Goal: Task Accomplishment & Management: Complete application form

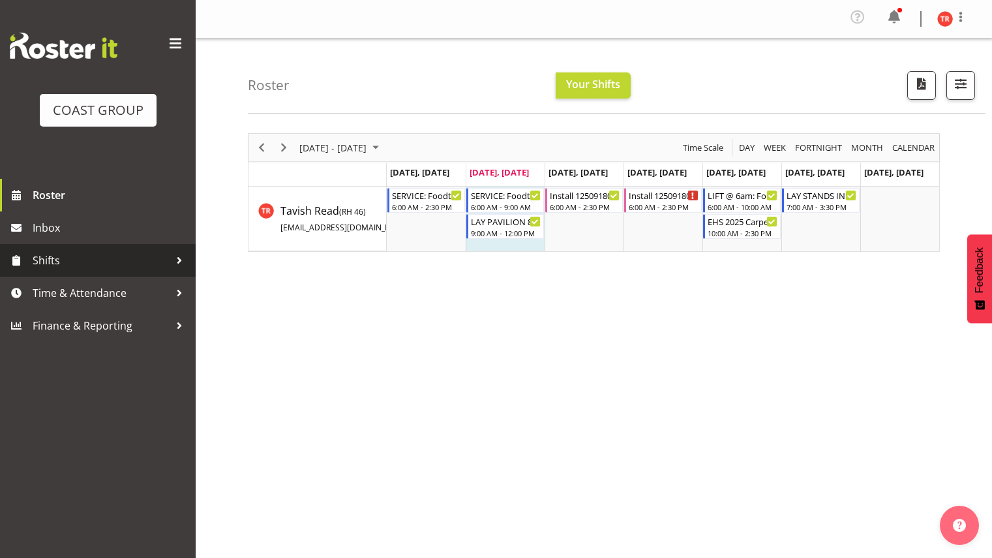
click at [67, 257] on span "Shifts" at bounding box center [101, 260] width 137 height 20
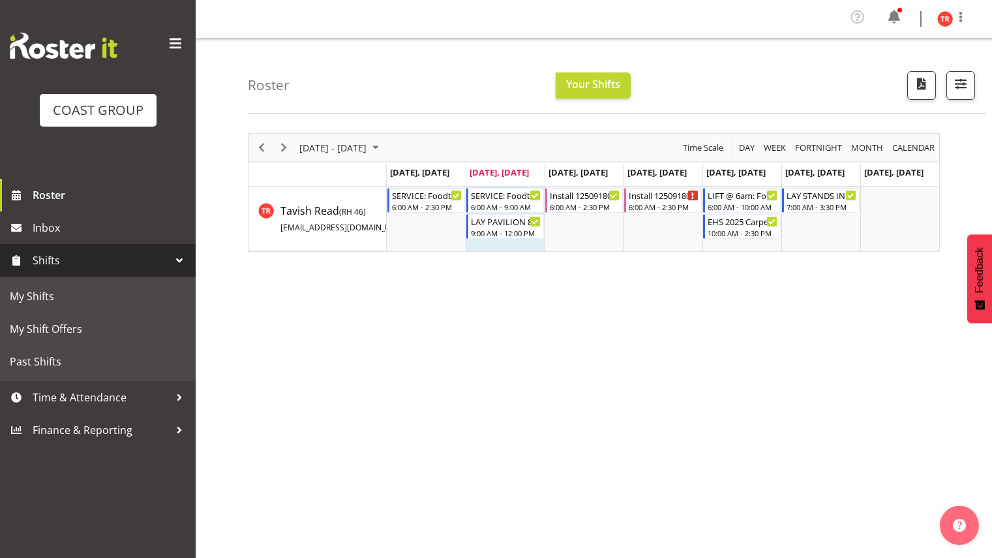
click at [67, 257] on span "Shifts" at bounding box center [101, 260] width 137 height 20
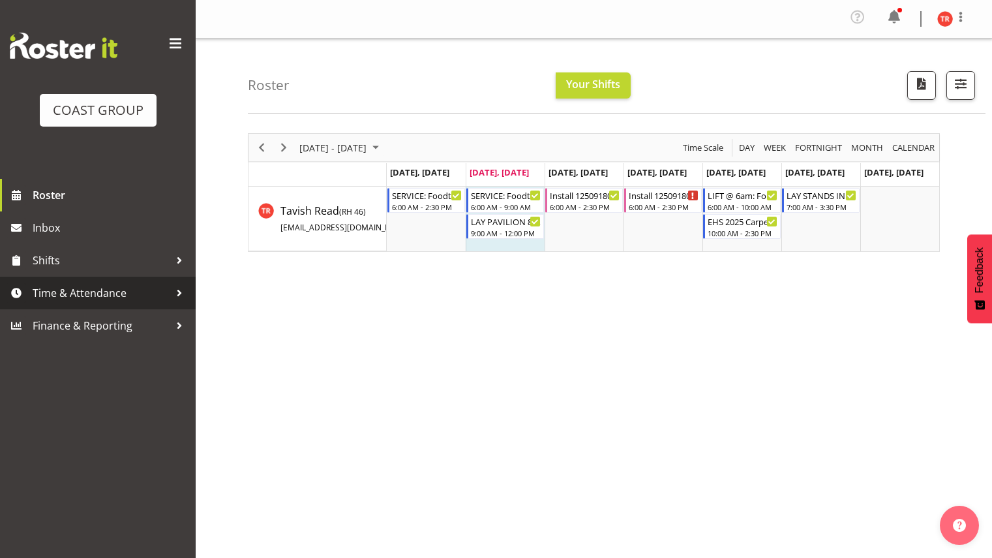
click at [87, 294] on span "Time & Attendance" at bounding box center [101, 293] width 137 height 20
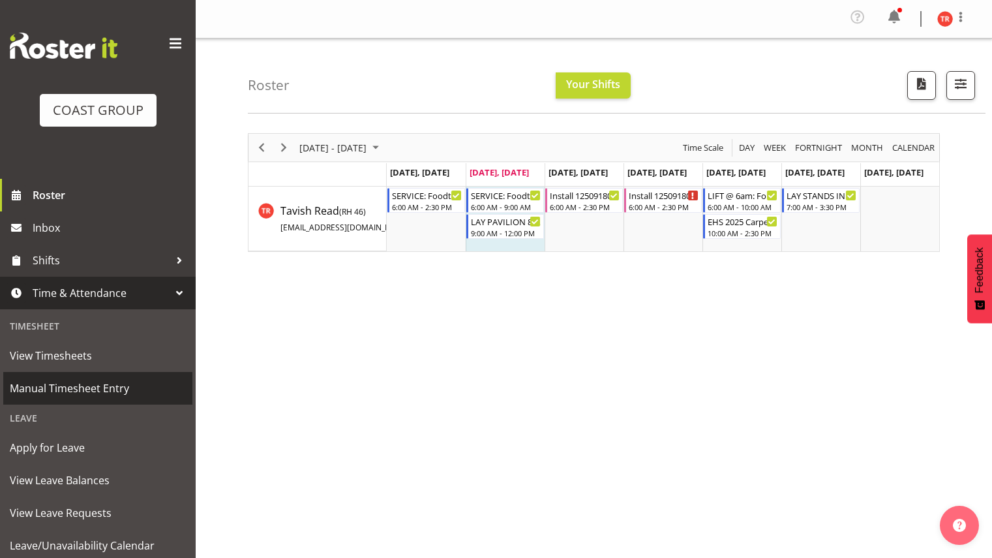
click at [77, 385] on span "Manual Timesheet Entry" at bounding box center [98, 388] width 176 height 20
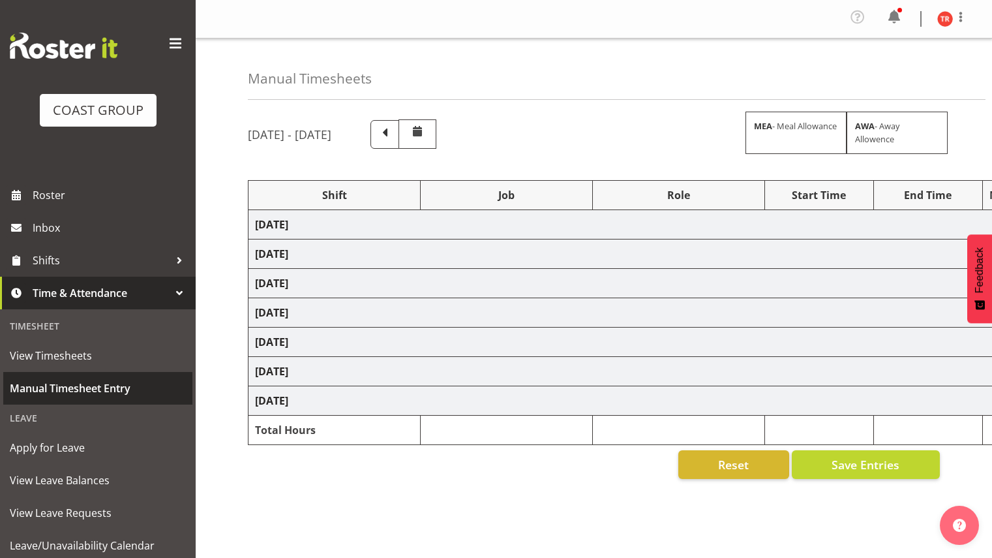
select select "77860"
select select "8514"
select select "78419"
select select "8514"
select select "188"
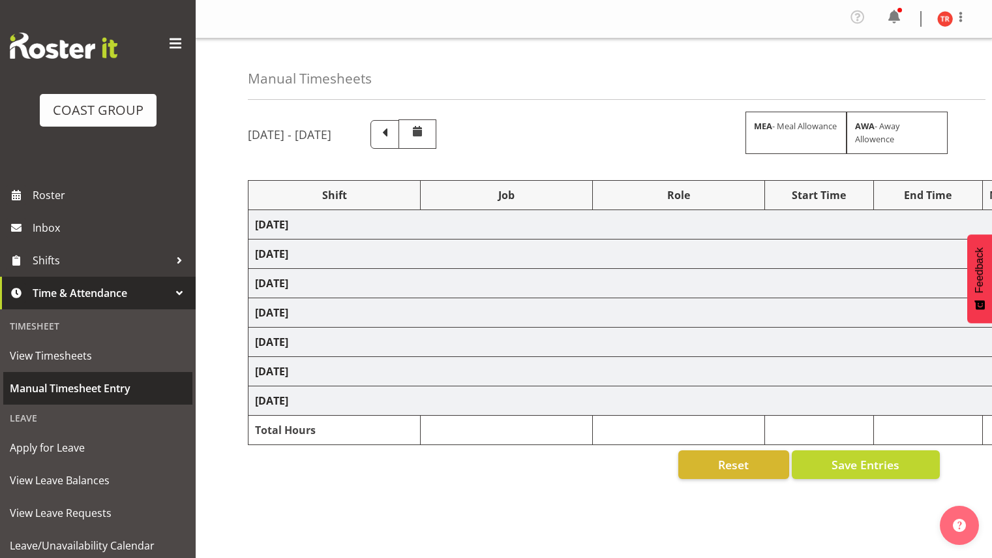
select select "78457"
select select "9630"
select select "188"
select select "78460"
select select "9630"
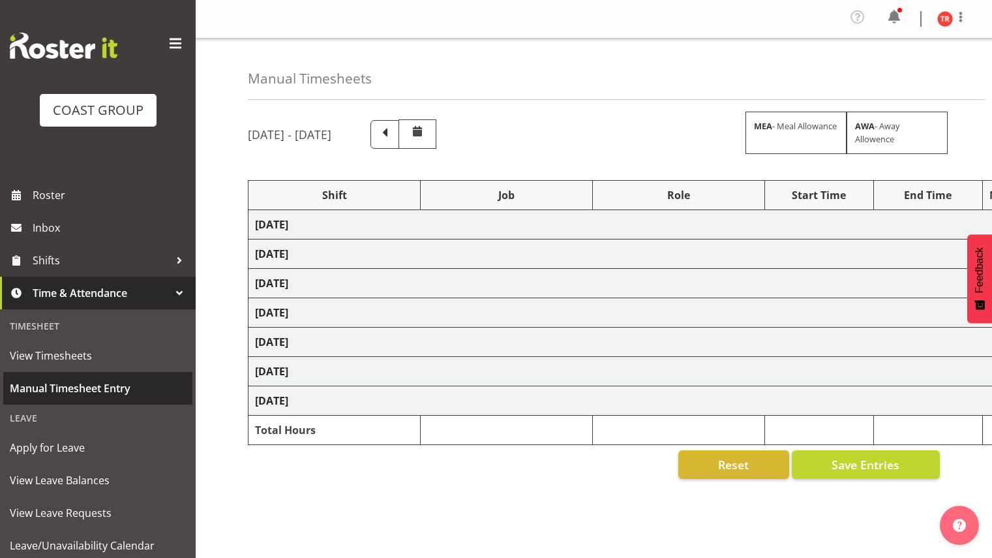
select select "9"
select select "30"
select select "78460"
select select "9630"
select select "80775"
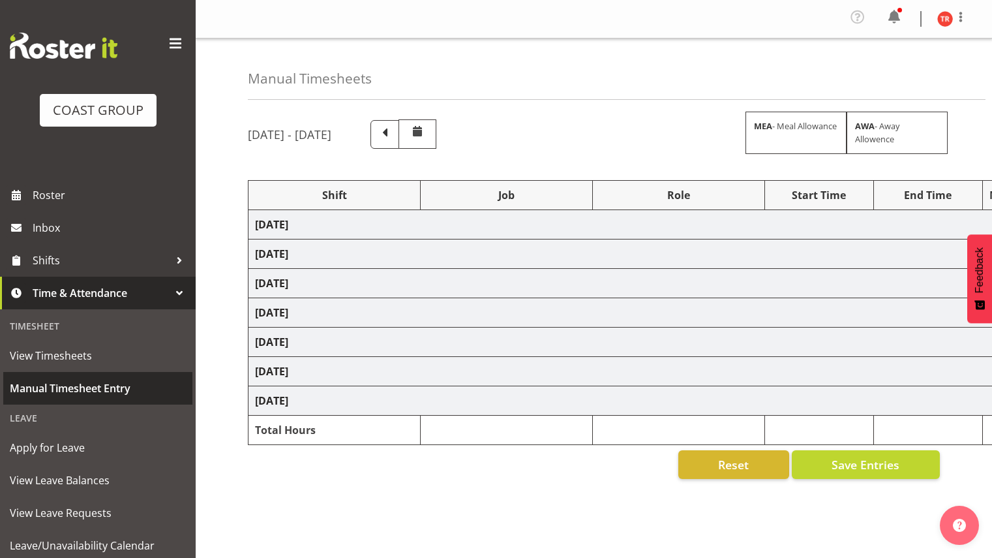
select select "9993"
select select "188"
select select "78044"
select select "9932"
select select "78460"
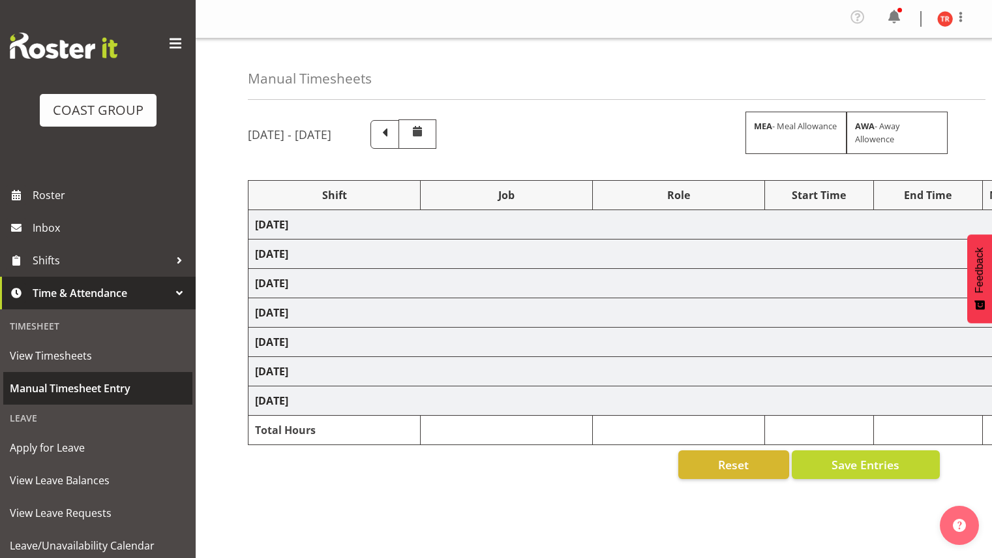
select select "9630"
select select "78460"
select select "9630"
select select "78044"
select select "9932"
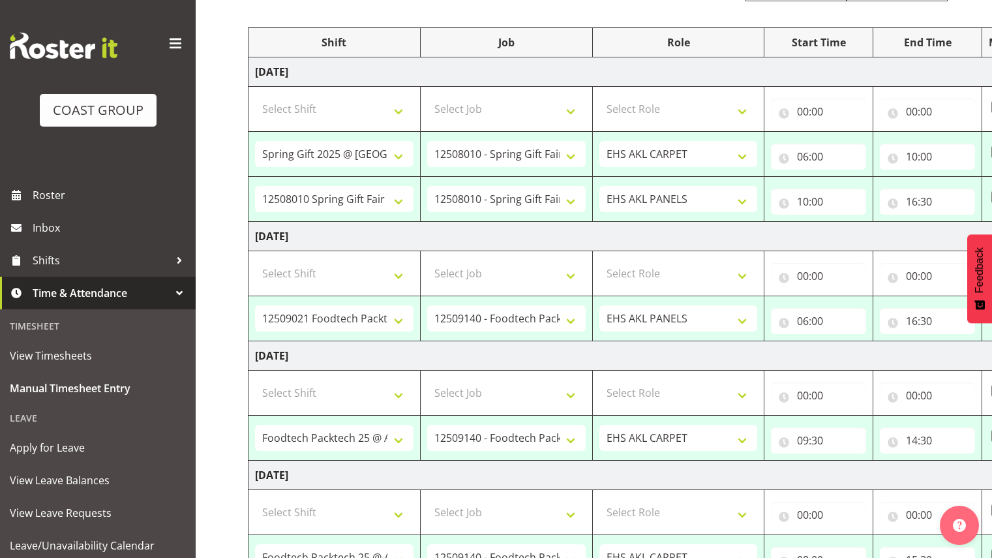
scroll to position [165, 0]
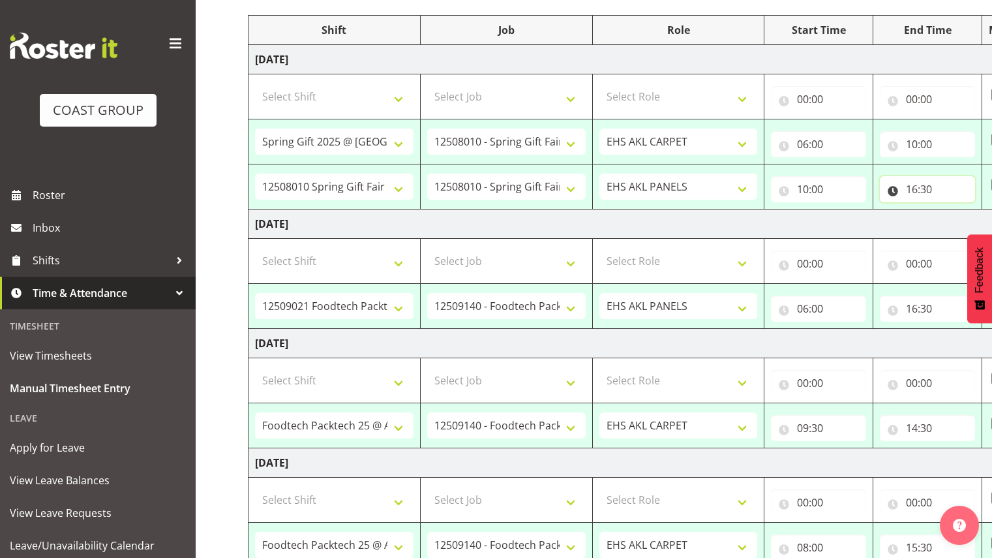
click at [914, 190] on input "16:30" at bounding box center [927, 189] width 95 height 26
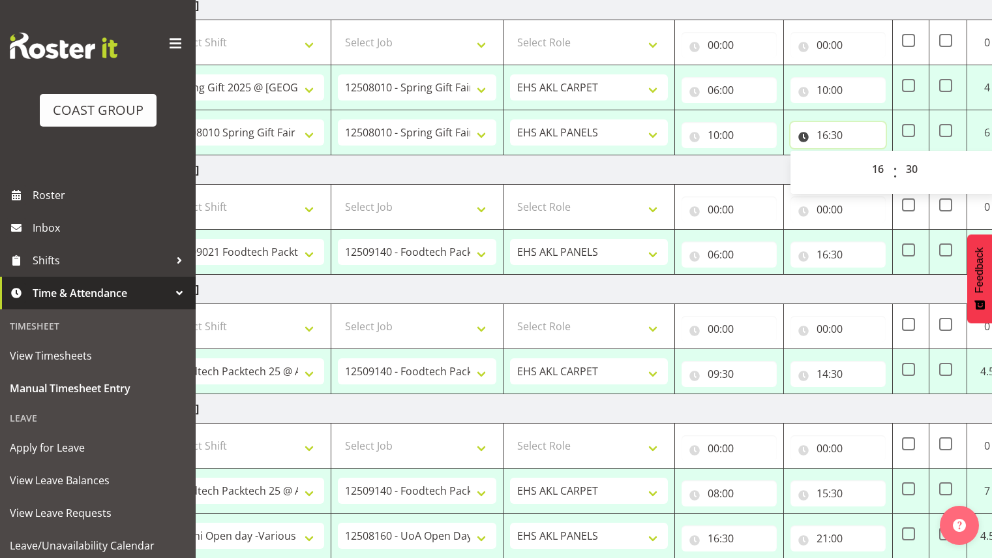
scroll to position [0, 94]
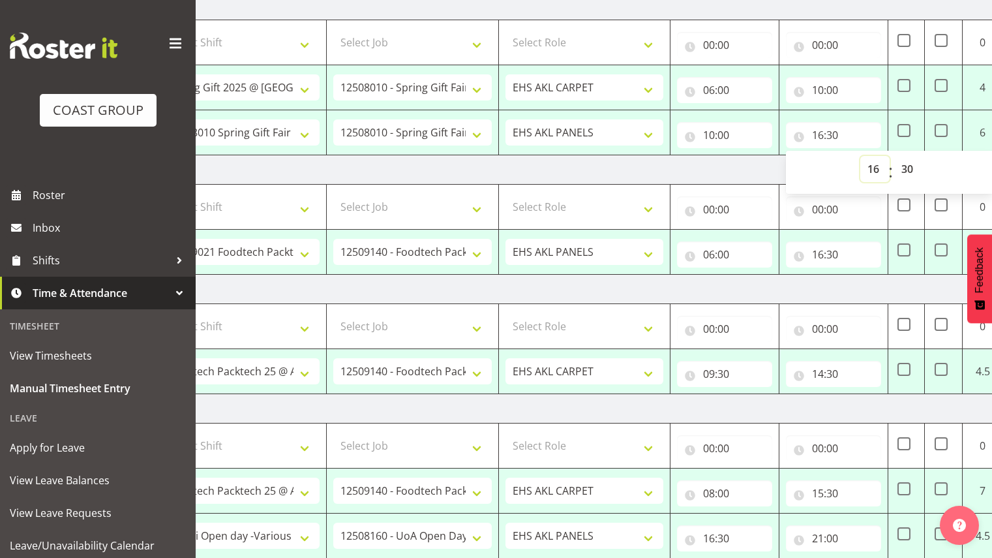
click at [875, 173] on select "00 01 02 03 04 05 06 07 08 09 10 11 12 13 14 15 16 17 18 19 20 21 22 23" at bounding box center [874, 169] width 29 height 26
select select "15"
click at [860, 156] on select "00 01 02 03 04 05 06 07 08 09 10 11 12 13 14 15 16 17 18 19 20 21 22 23" at bounding box center [874, 169] width 29 height 26
type input "15:30"
click at [865, 171] on select "00 01 02 03 04 05 06 07 08 09 10 11 12 13 14 15 16 17 18 19 20 21 22 23" at bounding box center [874, 169] width 29 height 26
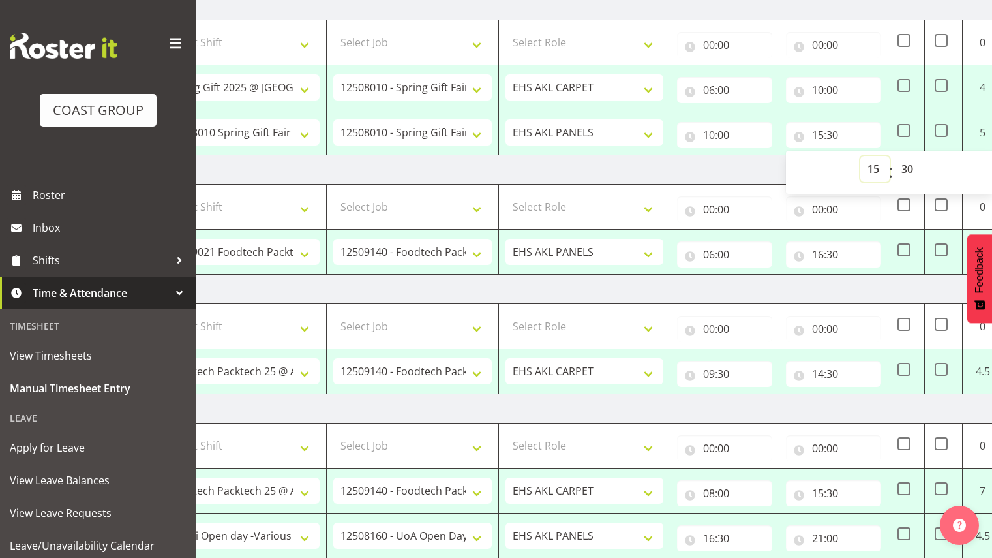
click at [865, 171] on select "00 01 02 03 04 05 06 07 08 09 10 11 12 13 14 15 16 17 18 19 20 21 22 23" at bounding box center [874, 169] width 29 height 26
click at [749, 166] on td "[DATE]" at bounding box center [611, 169] width 912 height 29
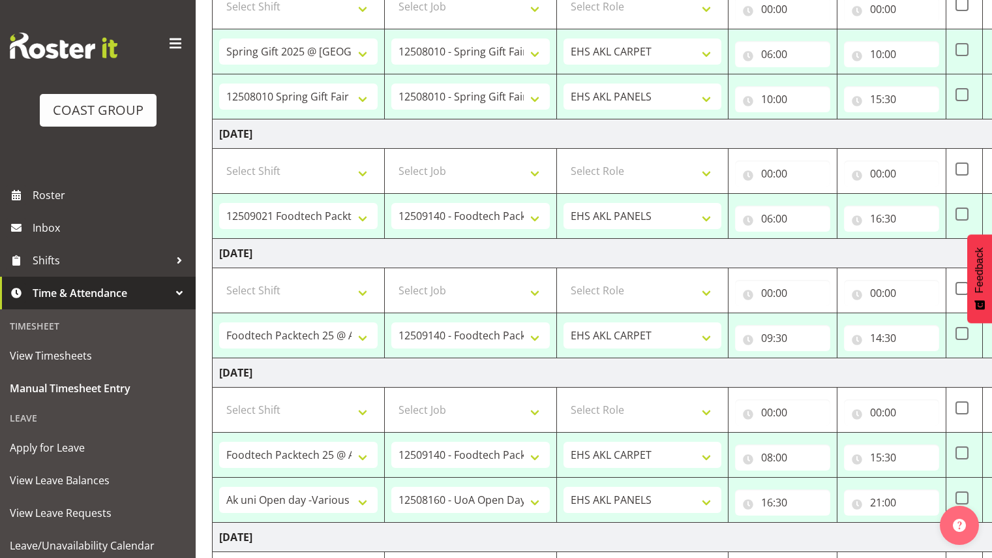
scroll to position [0, 37]
click at [770, 341] on input "09:30" at bounding box center [781, 338] width 95 height 26
click at [825, 376] on select "00 01 02 03 04 05 06 07 08 09 10 11 12 13 14 15 16 17 18 19 20 21 22 23" at bounding box center [823, 372] width 29 height 26
select select "6"
click at [809, 359] on select "00 01 02 03 04 05 06 07 08 09 10 11 12 13 14 15 16 17 18 19 20 21 22 23" at bounding box center [823, 372] width 29 height 26
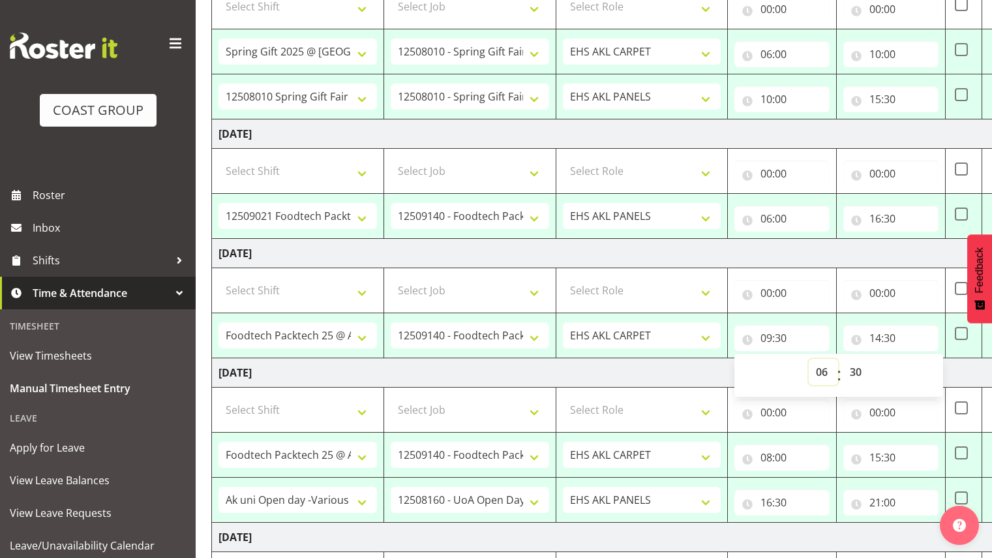
type input "06:30"
click at [858, 368] on select "00 01 02 03 04 05 06 07 08 09 10 11 12 13 14 15 16 17 18 19 20 21 22 23 24 25 2…" at bounding box center [857, 372] width 29 height 26
select select "0"
click at [843, 359] on select "00 01 02 03 04 05 06 07 08 09 10 11 12 13 14 15 16 17 18 19 20 21 22 23 24 25 2…" at bounding box center [857, 372] width 29 height 26
type input "06:00"
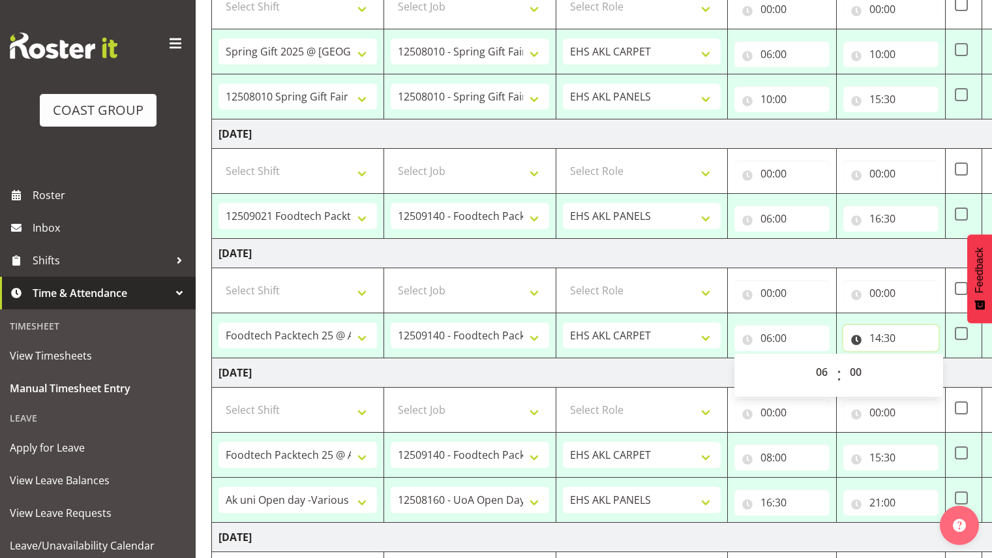
click at [875, 341] on input "14:30" at bounding box center [890, 338] width 95 height 26
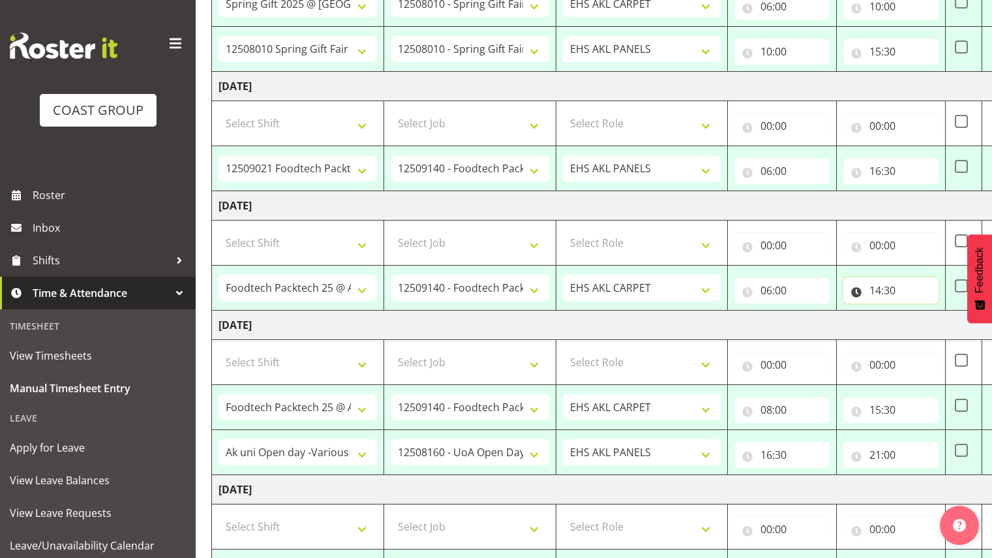
scroll to position [360, 0]
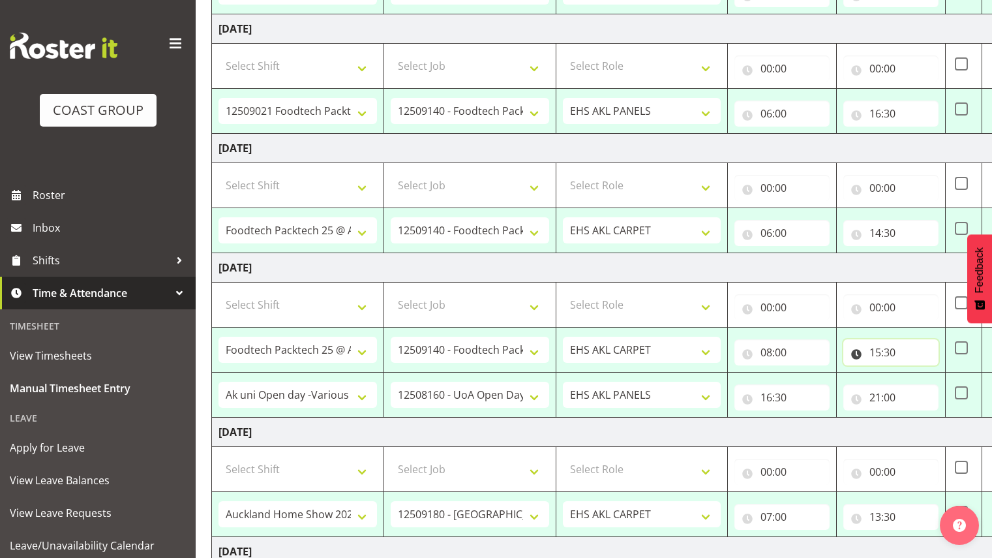
click at [876, 357] on input "15:30" at bounding box center [890, 352] width 95 height 26
click at [923, 383] on select "00 01 02 03 04 05 06 07 08 09 10 11 12 13 14 15 16 17 18 19 20 21 22 23" at bounding box center [932, 386] width 29 height 26
select select "12"
click at [918, 373] on select "00 01 02 03 04 05 06 07 08 09 10 11 12 13 14 15 16 17 18 19 20 21 22 23" at bounding box center [932, 386] width 29 height 26
type input "12:30"
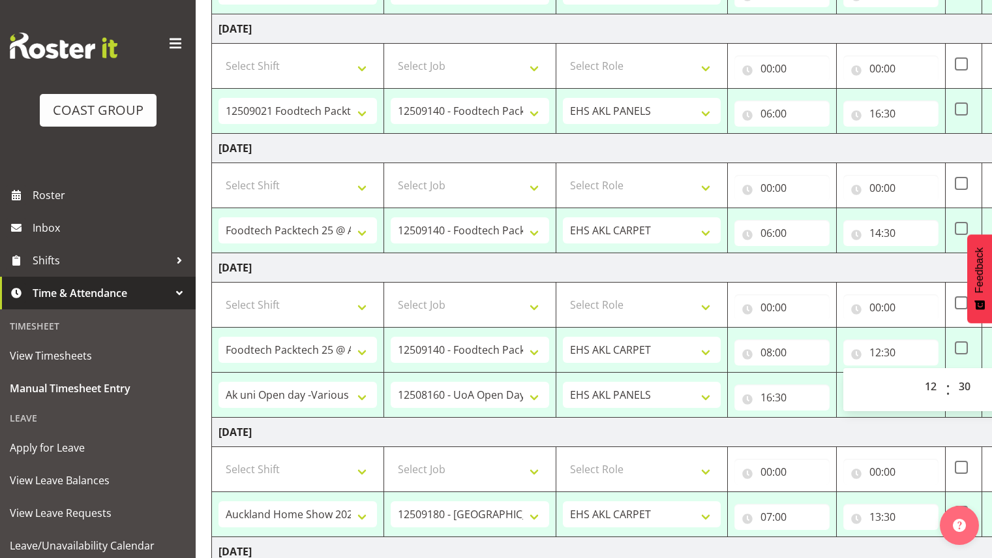
click at [751, 431] on td "[DATE]" at bounding box center [668, 431] width 912 height 29
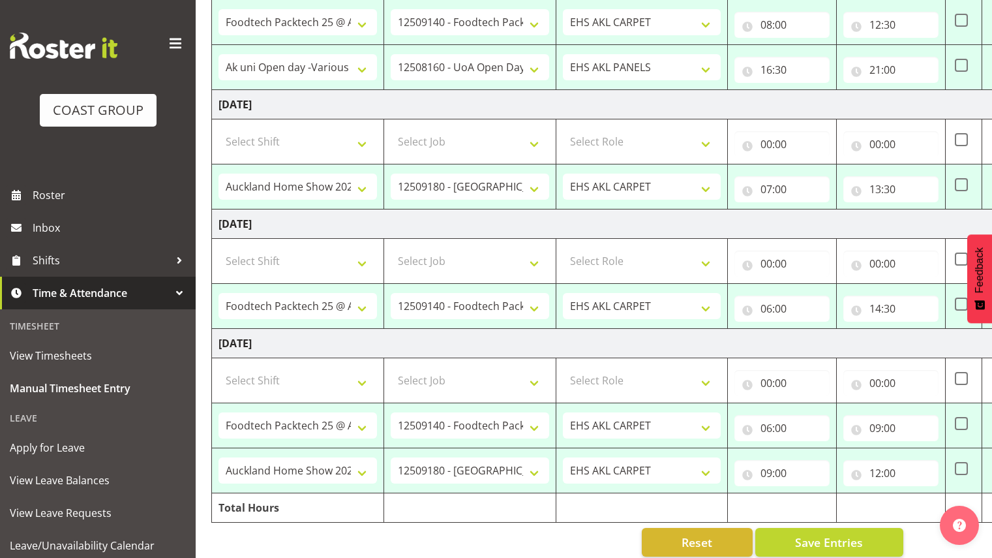
scroll to position [689, 0]
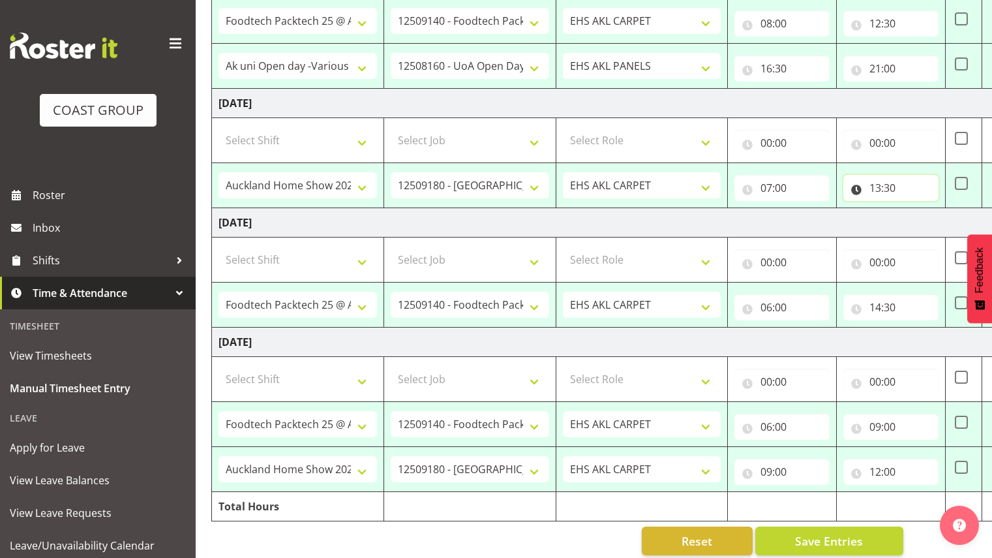
click at [879, 190] on input "13:30" at bounding box center [890, 188] width 95 height 26
click at [940, 228] on select "00 01 02 03 04 05 06 07 08 09 10 11 12 13 14 15 16 17 18 19 20 21 22 23" at bounding box center [932, 222] width 29 height 26
select select "2"
click at [918, 209] on select "00 01 02 03 04 05 06 07 08 09 10 11 12 13 14 15 16 17 18 19 20 21 22 23" at bounding box center [932, 222] width 29 height 26
type input "02:30"
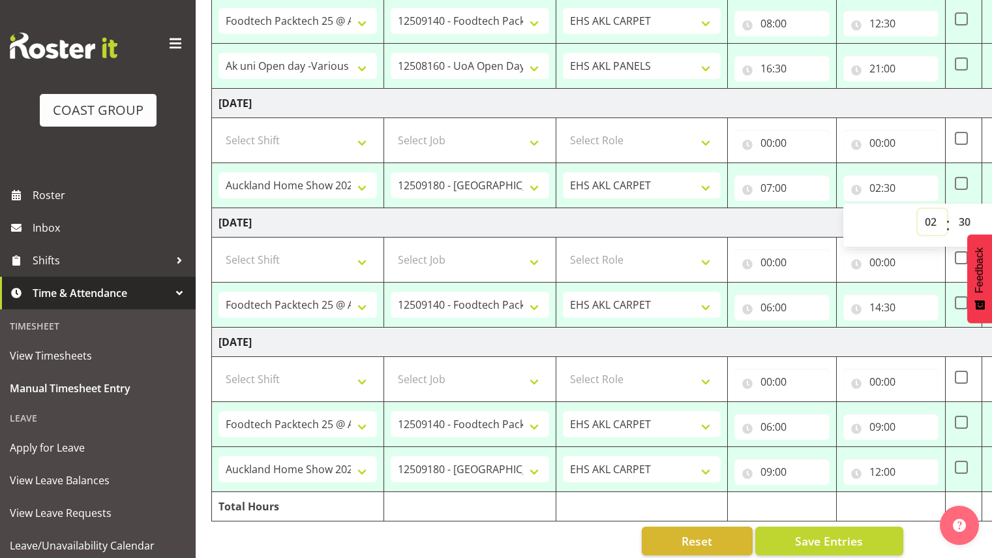
click at [933, 220] on select "00 01 02 03 04 05 06 07 08 09 10 11 12 13 14 15 16 17 18 19 20 21 22 23" at bounding box center [932, 222] width 29 height 26
select select "14"
click at [918, 209] on select "00 01 02 03 04 05 06 07 08 09 10 11 12 13 14 15 16 17 18 19 20 21 22 23" at bounding box center [932, 222] width 29 height 26
type input "14:30"
click at [794, 338] on td "[DATE]" at bounding box center [668, 341] width 912 height 29
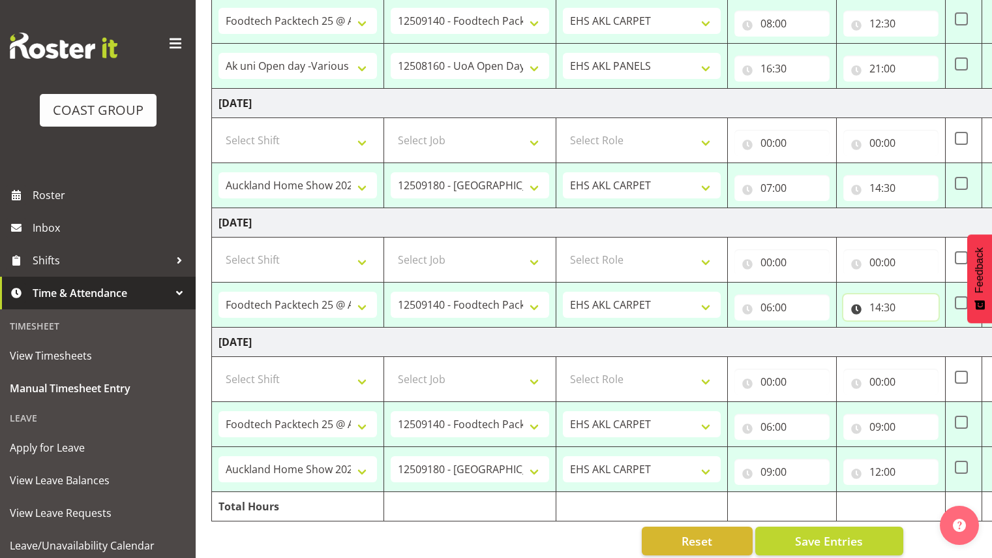
click at [880, 309] on input "14:30" at bounding box center [890, 307] width 95 height 26
click at [938, 345] on select "00 01 02 03 04 05 06 07 08 09 10 11 12 13 14 15 16 17 18 19 20 21 22 23" at bounding box center [932, 341] width 29 height 26
select select "16"
click at [918, 328] on select "00 01 02 03 04 05 06 07 08 09 10 11 12 13 14 15 16 17 18 19 20 21 22 23" at bounding box center [932, 341] width 29 height 26
type input "16:30"
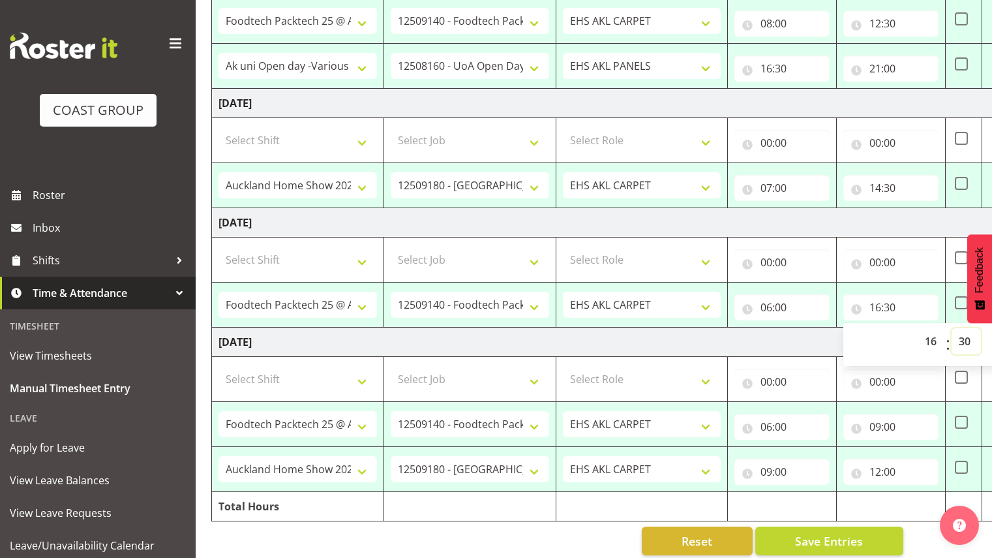
click at [965, 351] on select "00 01 02 03 04 05 06 07 08 09 10 11 12 13 14 15 16 17 18 19 20 21 22 23 24 25 2…" at bounding box center [965, 341] width 29 height 26
select select "0"
click at [951, 328] on select "00 01 02 03 04 05 06 07 08 09 10 11 12 13 14 15 16 17 18 19 20 21 22 23 24 25 2…" at bounding box center [965, 341] width 29 height 26
type input "16:00"
click at [725, 350] on td "[DATE]" at bounding box center [668, 341] width 912 height 29
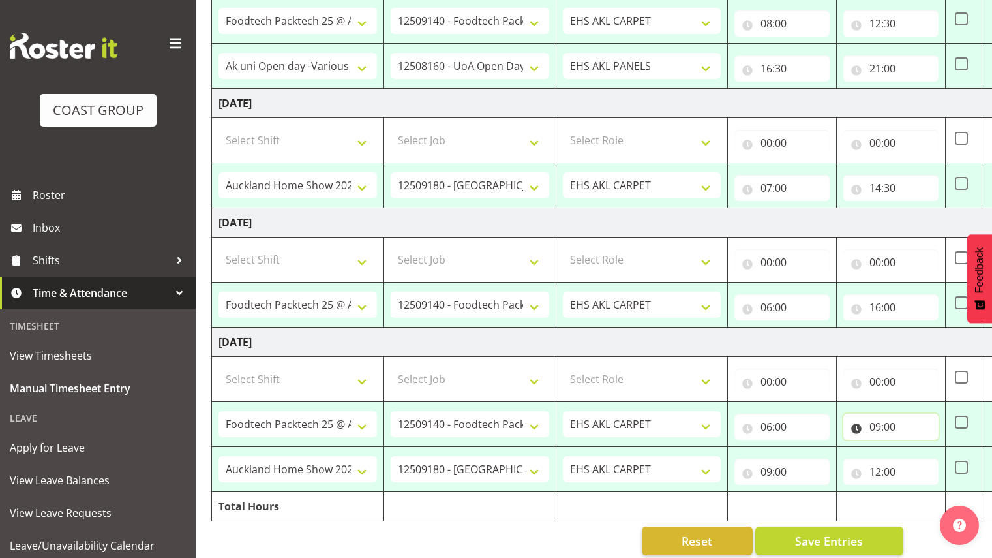
click at [876, 427] on input "09:00" at bounding box center [890, 426] width 95 height 26
click at [933, 461] on select "00 01 02 03 04 05 06 07 08 09 10 11 12 13 14 15 16 17 18 19 20 21 22 23" at bounding box center [932, 460] width 29 height 26
select select "8"
click at [918, 447] on select "00 01 02 03 04 05 06 07 08 09 10 11 12 13 14 15 16 17 18 19 20 21 22 23" at bounding box center [932, 460] width 29 height 26
type input "08:00"
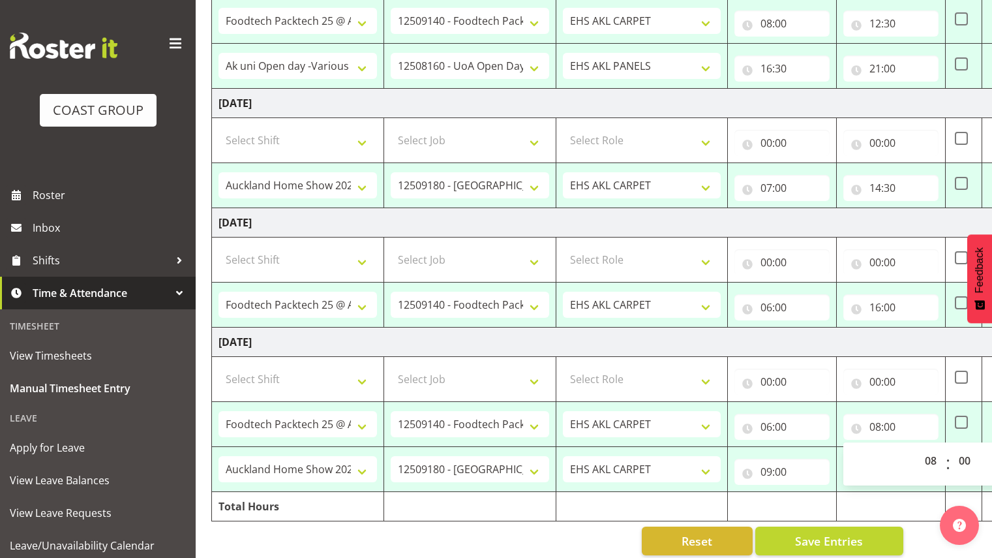
click at [732, 507] on td at bounding box center [782, 506] width 109 height 29
click at [766, 466] on input "09:00" at bounding box center [781, 471] width 95 height 26
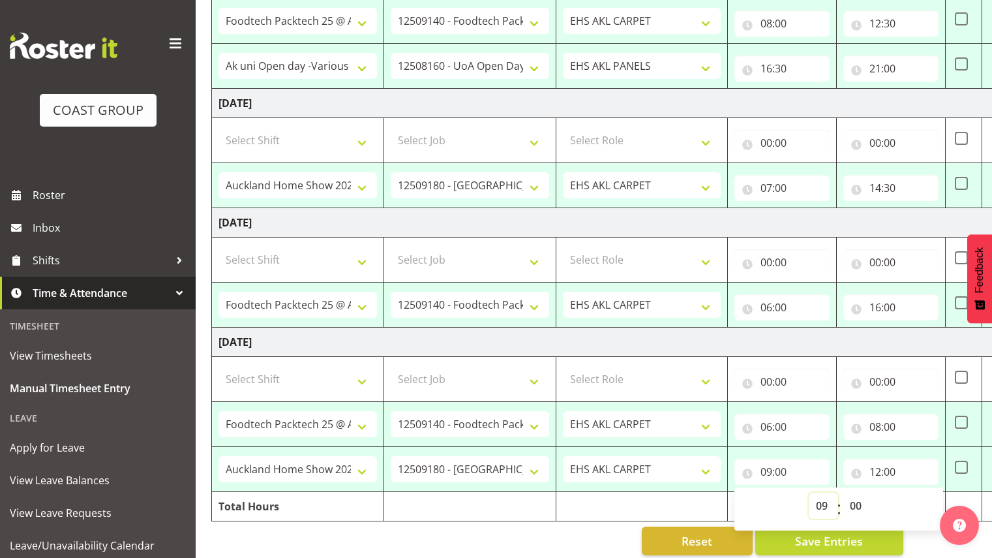
click at [820, 505] on select "00 01 02 03 04 05 06 07 08 09 10 11 12 13 14 15 16 17 18 19 20 21 22 23" at bounding box center [823, 505] width 29 height 26
select select "8"
click at [809, 492] on select "00 01 02 03 04 05 06 07 08 09 10 11 12 13 14 15 16 17 18 19 20 21 22 23" at bounding box center [823, 505] width 29 height 26
type input "08:00"
click at [875, 471] on input "12:00" at bounding box center [890, 471] width 95 height 26
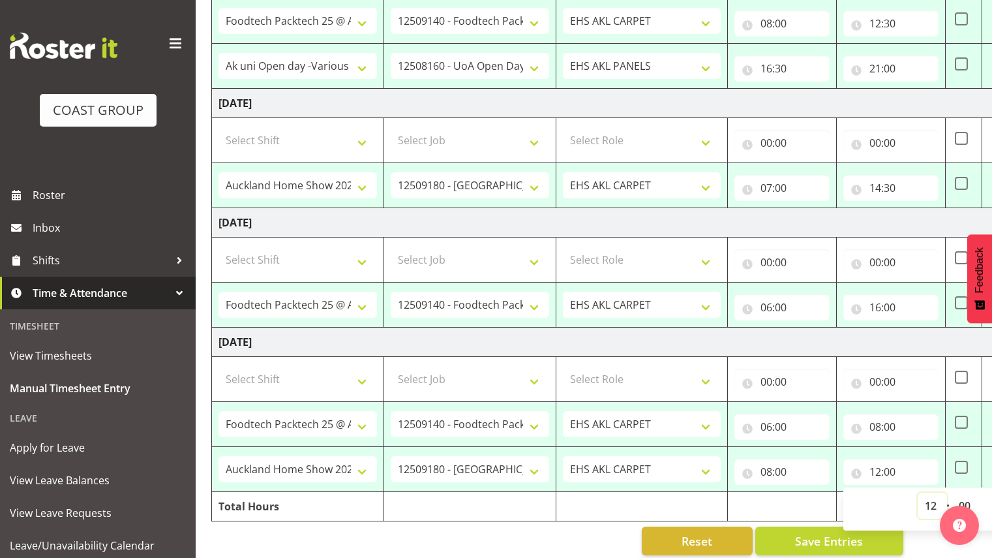
click at [929, 503] on select "00 01 02 03 04 05 06 07 08 09 10 11 12 13 14 15 16 17 18 19 20 21 22 23" at bounding box center [932, 505] width 29 height 26
select select "15"
click at [918, 492] on select "00 01 02 03 04 05 06 07 08 09 10 11 12 13 14 15 16 17 18 19 20 21 22 23" at bounding box center [932, 505] width 29 height 26
type input "15:00"
click at [792, 503] on td at bounding box center [782, 506] width 109 height 29
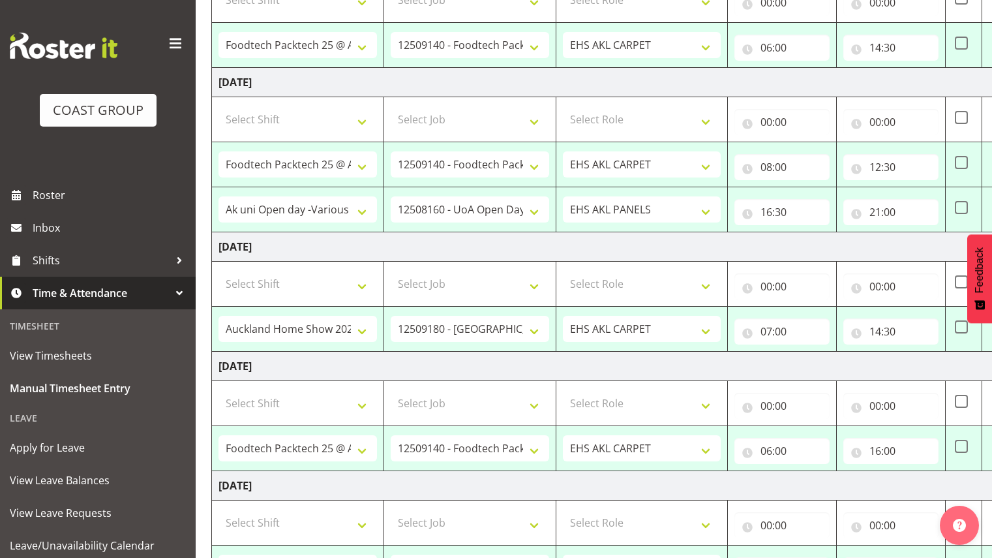
scroll to position [706, 0]
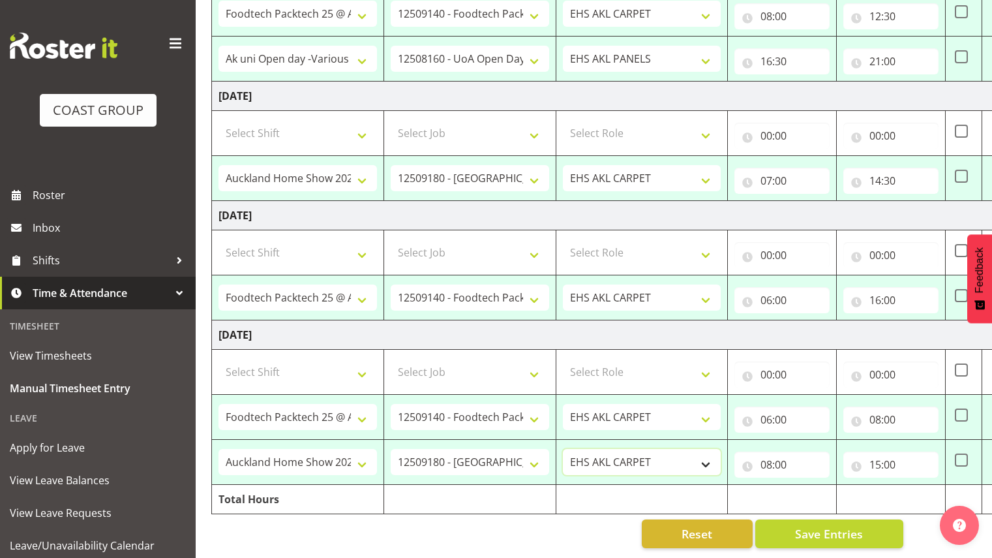
click at [627, 449] on select "EHS AKL CARPET EHS AKL PANELS" at bounding box center [642, 462] width 158 height 26
select select "188"
click at [563, 449] on select "EHS AKL CARPET EHS AKL PANELS" at bounding box center [642, 462] width 158 height 26
click at [452, 451] on select "1 Carlton Events 1 [PERSON_NAME] 1 [PERSON_NAME][GEOGRAPHIC_DATA] 1 EHS WAREHOU…" at bounding box center [470, 462] width 158 height 26
click at [288, 449] on select "# Fieldays--[GEOGRAPHIC_DATA]. # Install Hutchwilco Boat Show at [GEOGRAPHIC_DA…" at bounding box center [297, 462] width 158 height 26
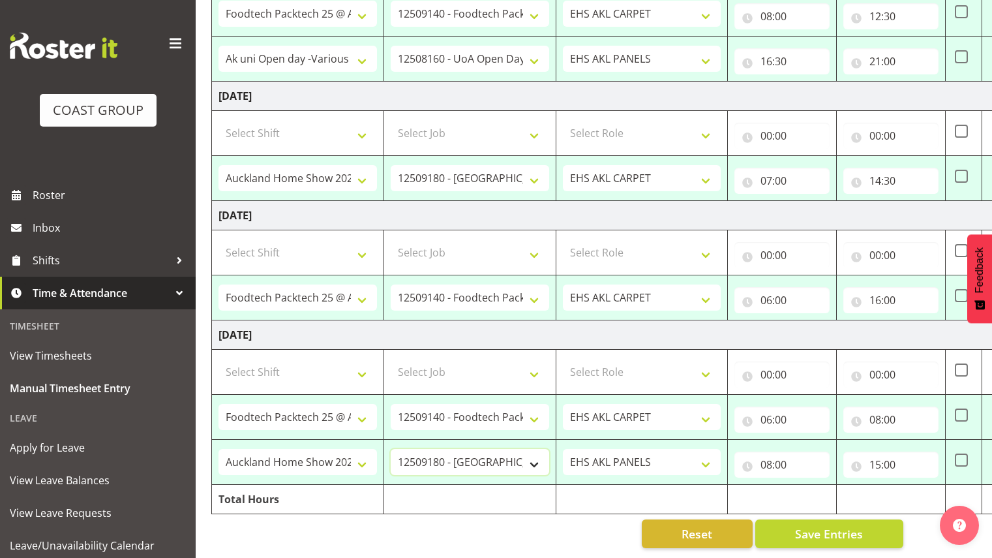
click at [496, 460] on select "1 Carlton Events 1 [PERSON_NAME] 1 [PERSON_NAME][GEOGRAPHIC_DATA] 1 EHS WAREHOU…" at bounding box center [470, 462] width 158 height 26
click at [771, 172] on input "07:00" at bounding box center [781, 181] width 95 height 26
click at [820, 202] on select "00 01 02 03 04 05 06 07 08 09 10 11 12 13 14 15 16 17 18 19 20 21 22 23" at bounding box center [823, 215] width 29 height 26
select select "6"
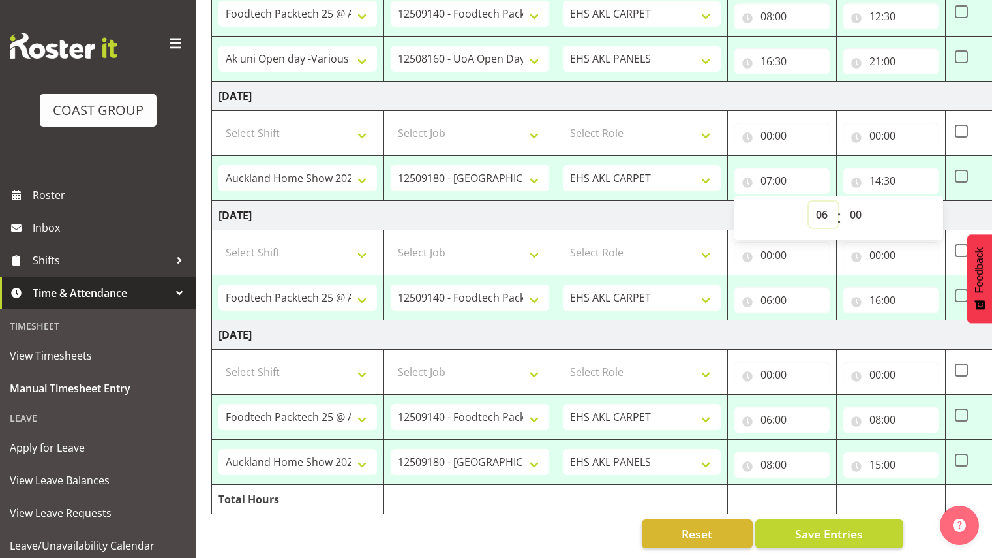
click at [809, 202] on select "00 01 02 03 04 05 06 07 08 09 10 11 12 13 14 15 16 17 18 19 20 21 22 23" at bounding box center [823, 215] width 29 height 26
type input "06:00"
click at [702, 209] on td "[DATE]" at bounding box center [668, 215] width 912 height 29
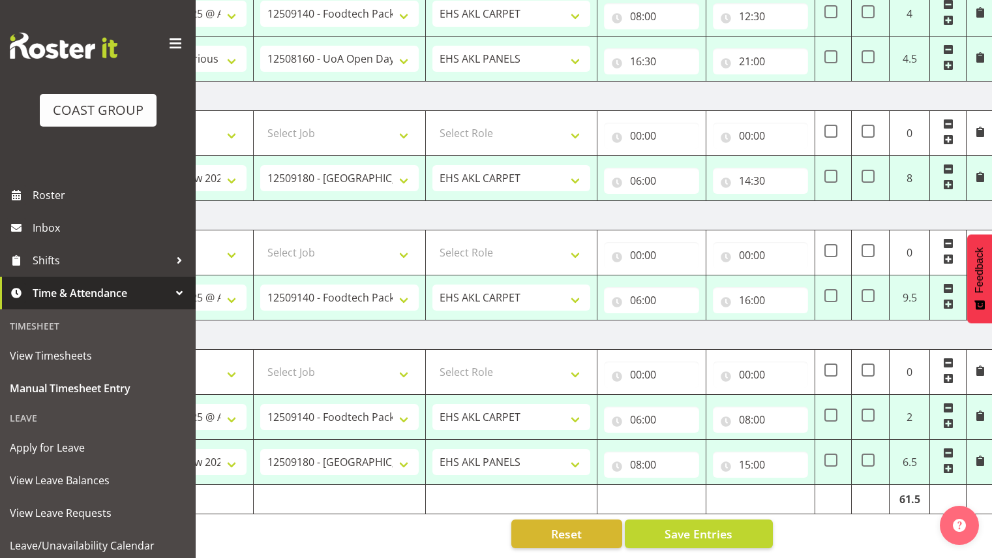
scroll to position [0, 168]
click at [702, 525] on span "Save Entries" at bounding box center [697, 533] width 68 height 17
select select "77860"
select select "8514"
type input "06:00"
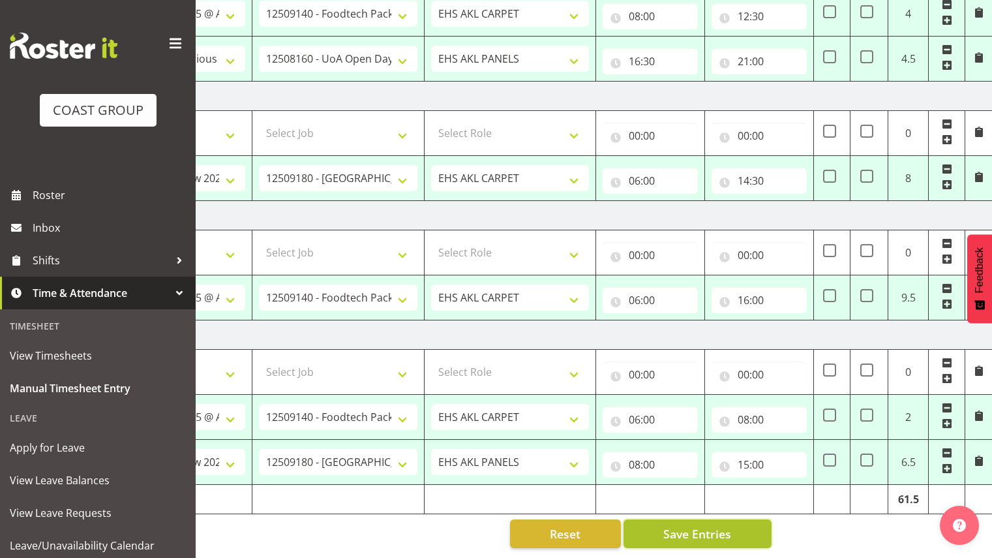
type input "10:00"
select select "78419"
select select "188"
type input "10:00"
type input "15:30"
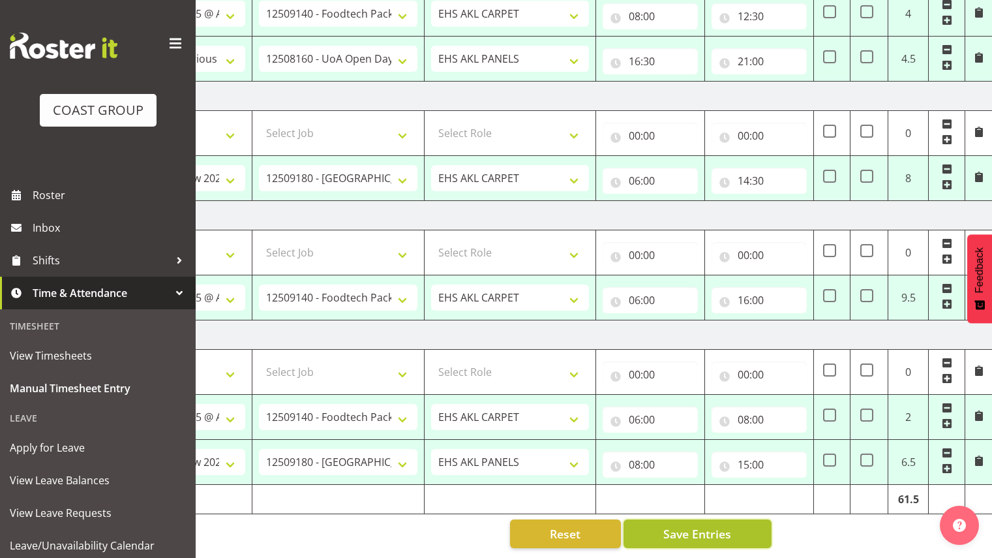
select select "78457"
select select "9630"
select select "188"
type input "06:00"
type input "16:30"
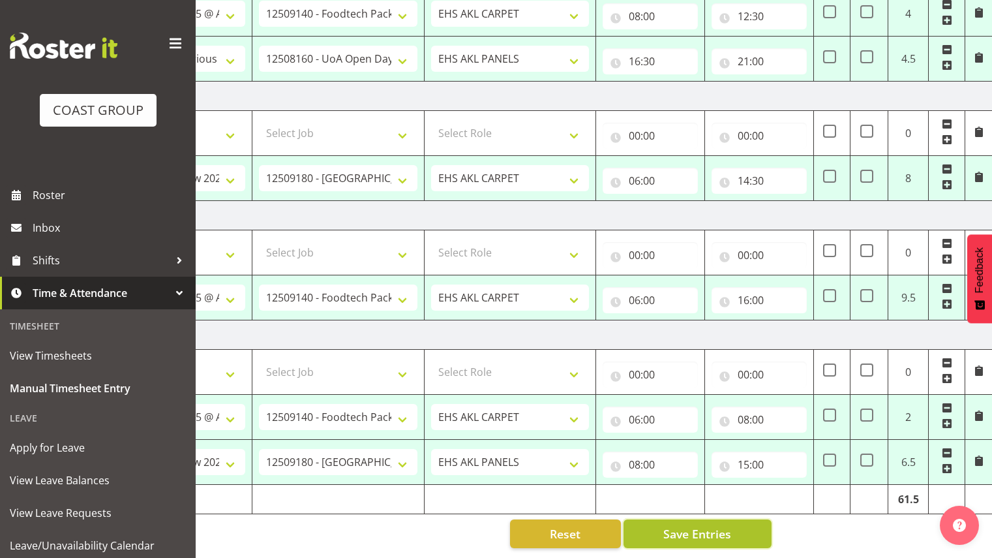
select select "78460"
select select "9630"
type input "06:00"
type input "14:30"
select select "78460"
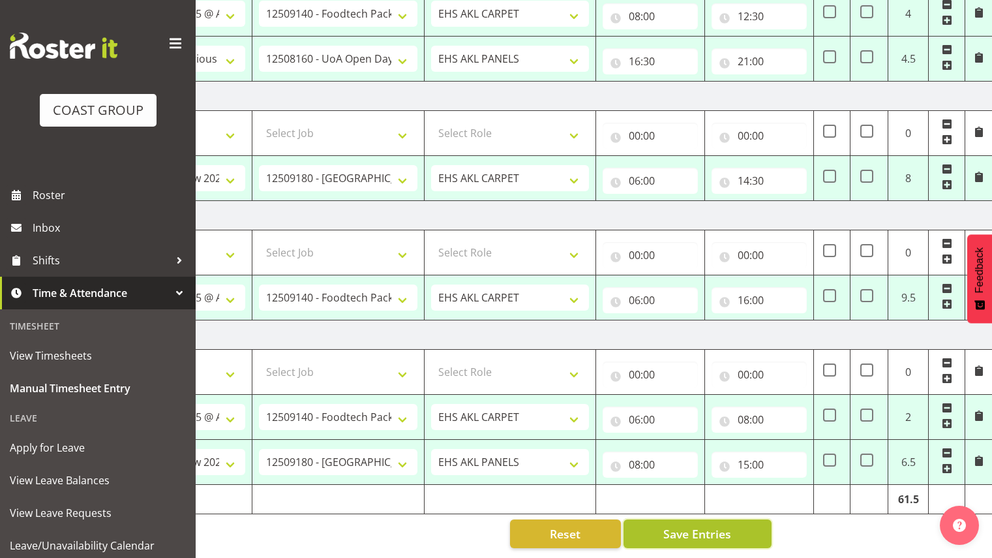
select select "9630"
type input "08:00"
type input "12:30"
select select "80775"
select select "9993"
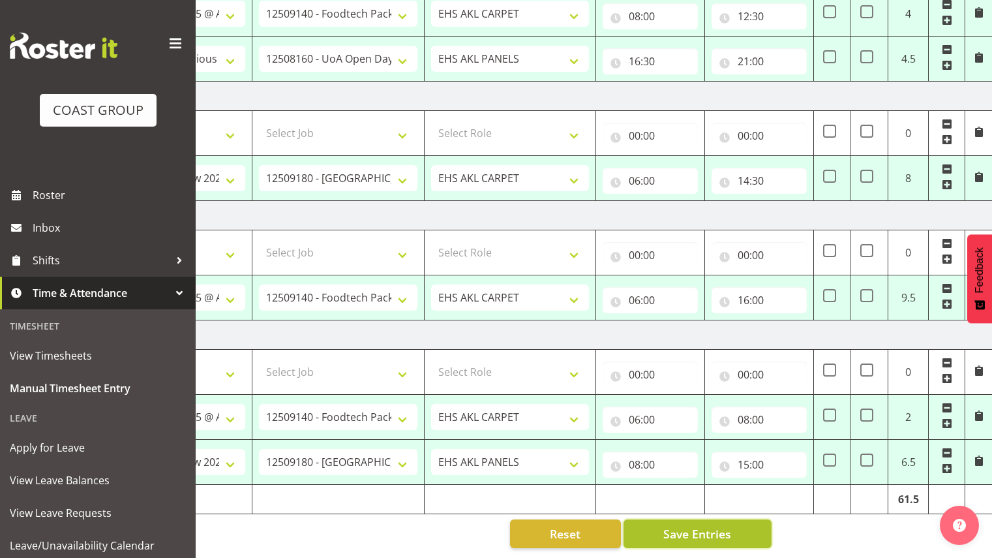
select select "188"
type input "16:30"
type input "21:00"
select select "78044"
select select "9932"
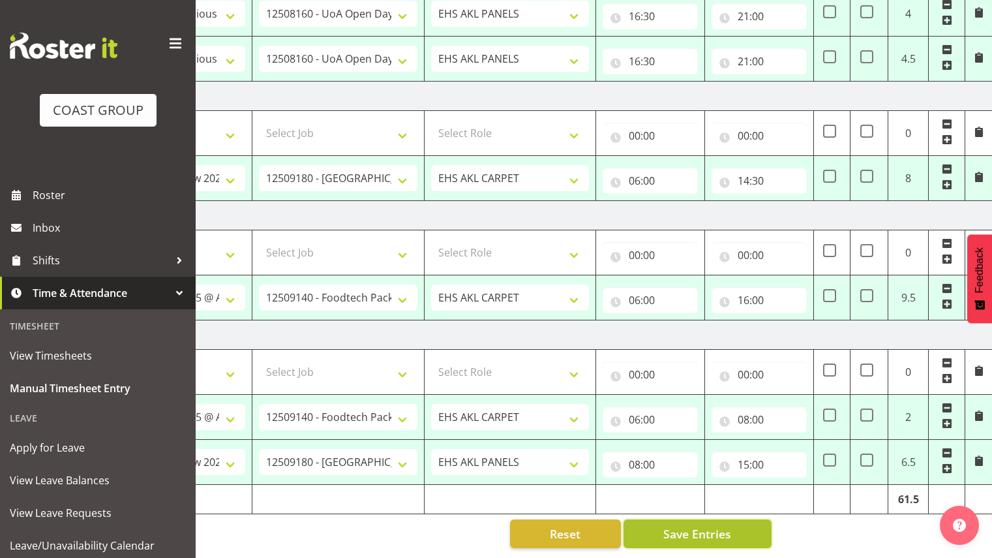
type input "06:00"
type input "14:30"
select select "78460"
select select "9630"
type input "06:00"
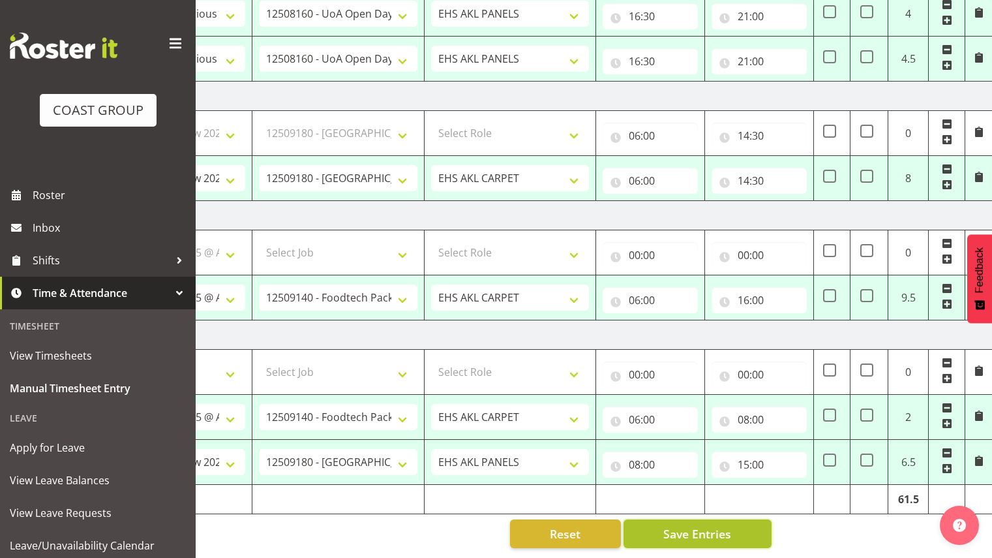
type input "16:00"
select select "78460"
select select "9630"
type input "06:00"
type input "08:00"
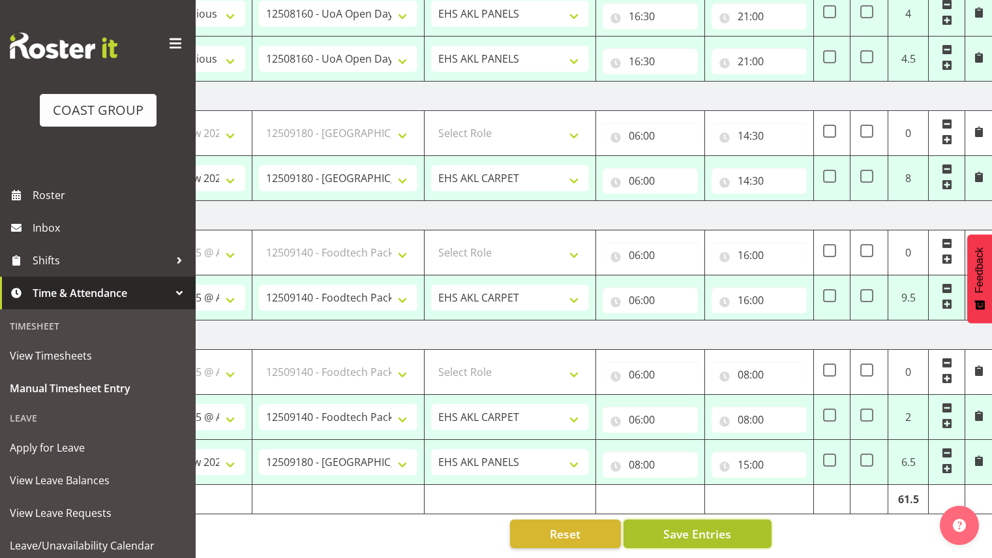
select select "78044"
select select "9932"
select select "188"
type input "08:00"
type input "15:00"
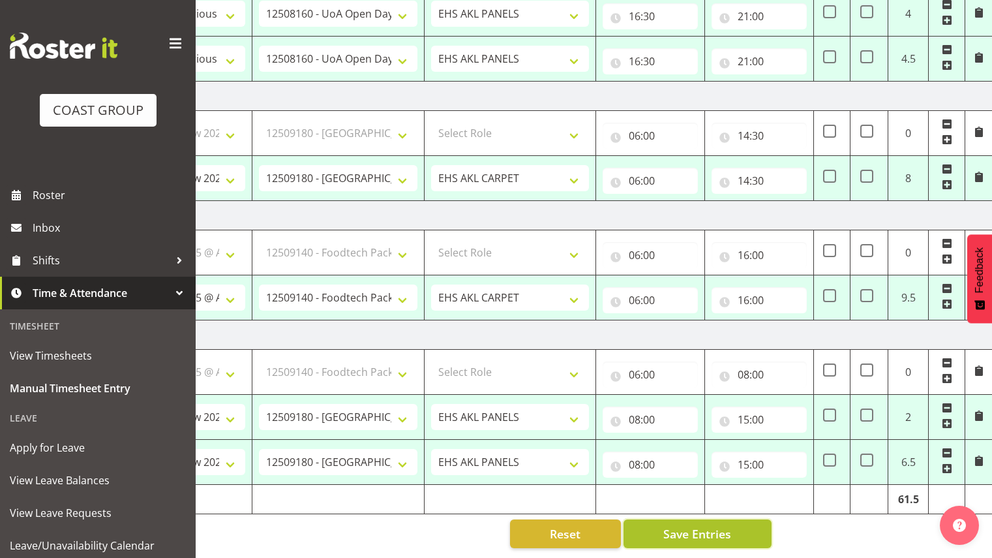
select select "78457"
select select "9630"
select select "188"
select select "78460"
select select "9630"
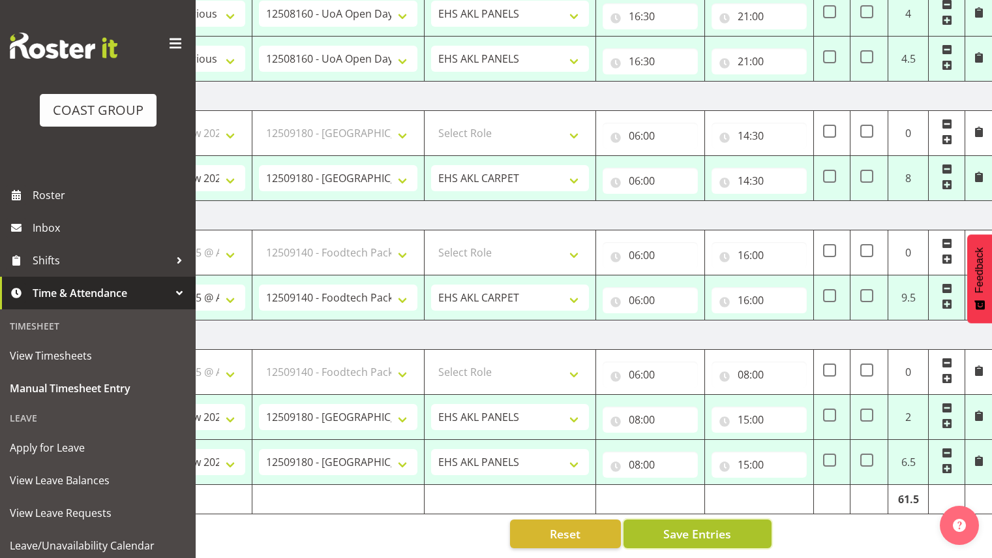
select select "78460"
select select "9630"
select select "80775"
select select "9993"
select select "188"
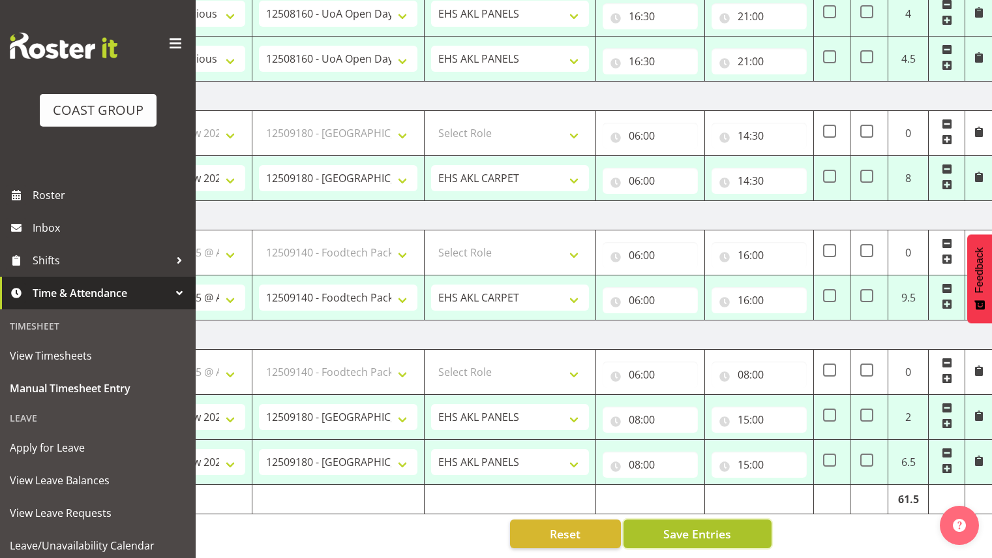
select select "78044"
select select "9932"
select select "78460"
select select "9630"
select select "78460"
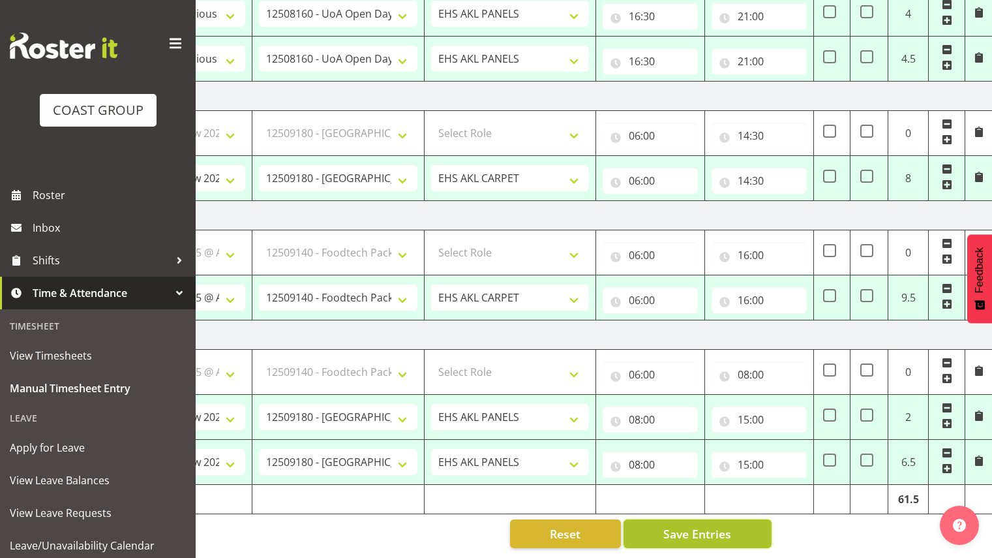
select select "9630"
select select "78044"
select select "9932"
select select "188"
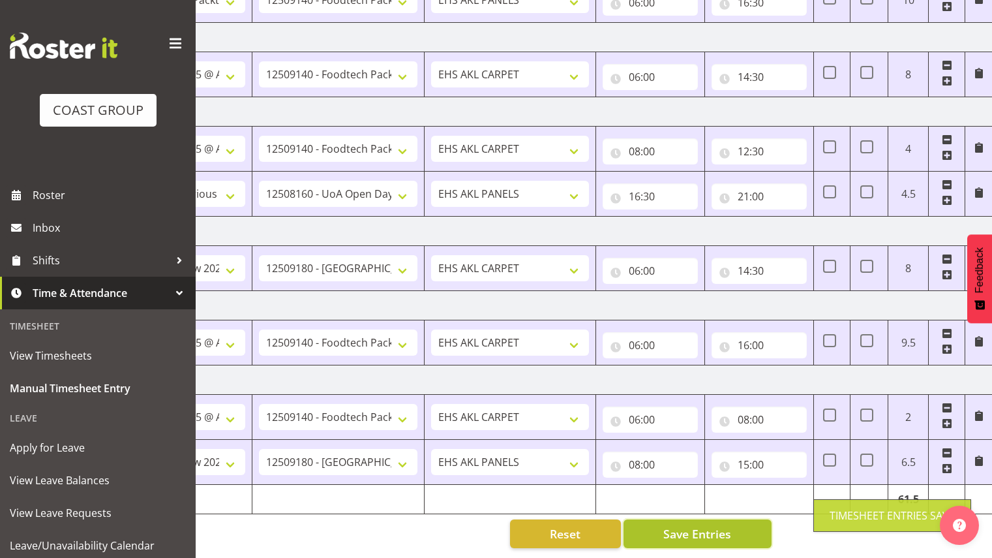
scroll to position [391, 0]
click at [702, 525] on span "Save Entries" at bounding box center [697, 533] width 68 height 17
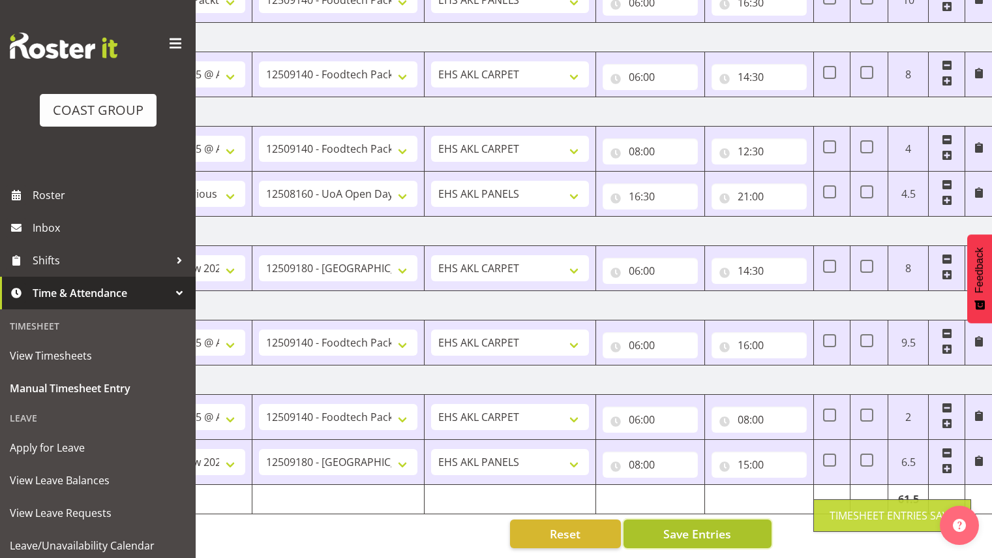
click at [702, 525] on span "Save Entries" at bounding box center [697, 533] width 68 height 17
click at [734, 519] on button "Save Entries" at bounding box center [697, 533] width 148 height 29
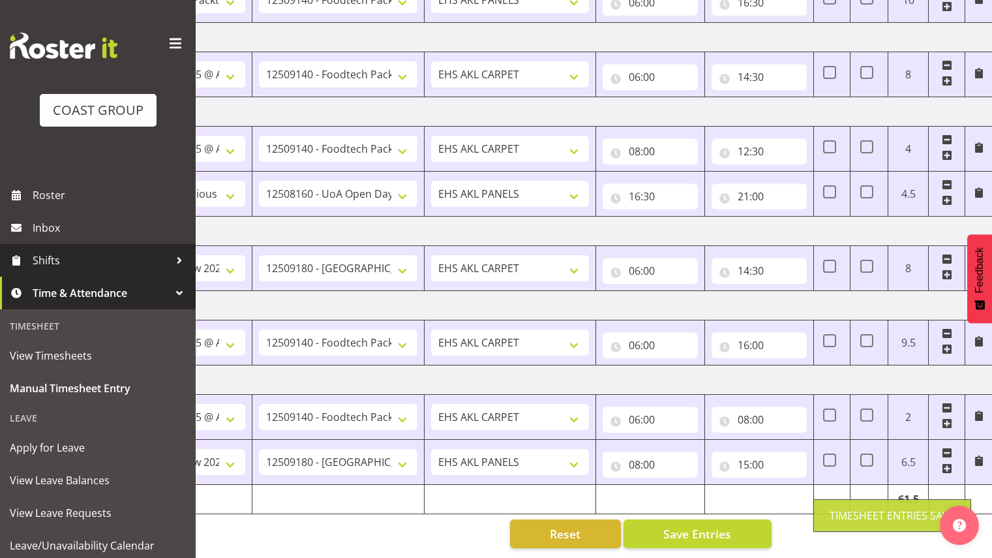
click at [94, 258] on span "Shifts" at bounding box center [101, 260] width 137 height 20
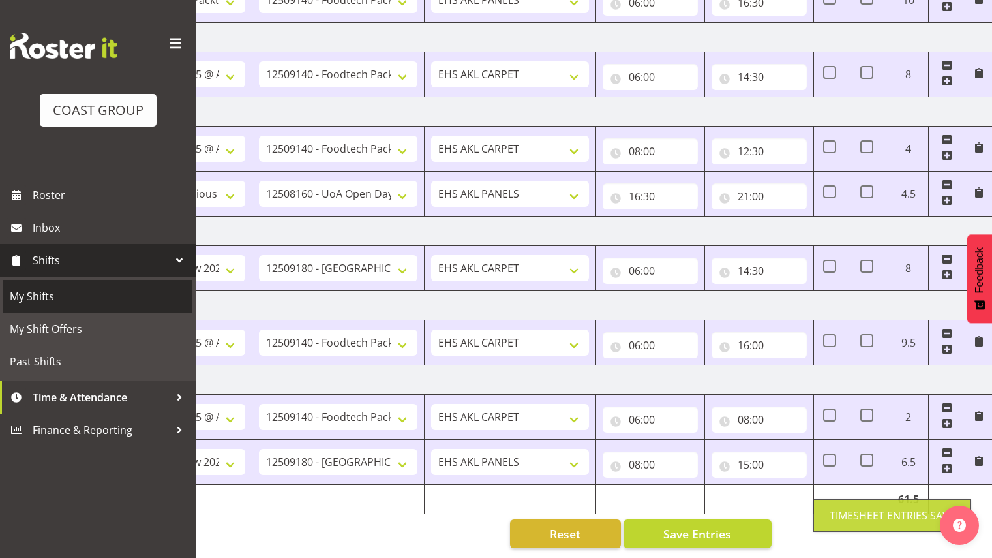
click at [83, 282] on link "My Shifts" at bounding box center [97, 296] width 189 height 33
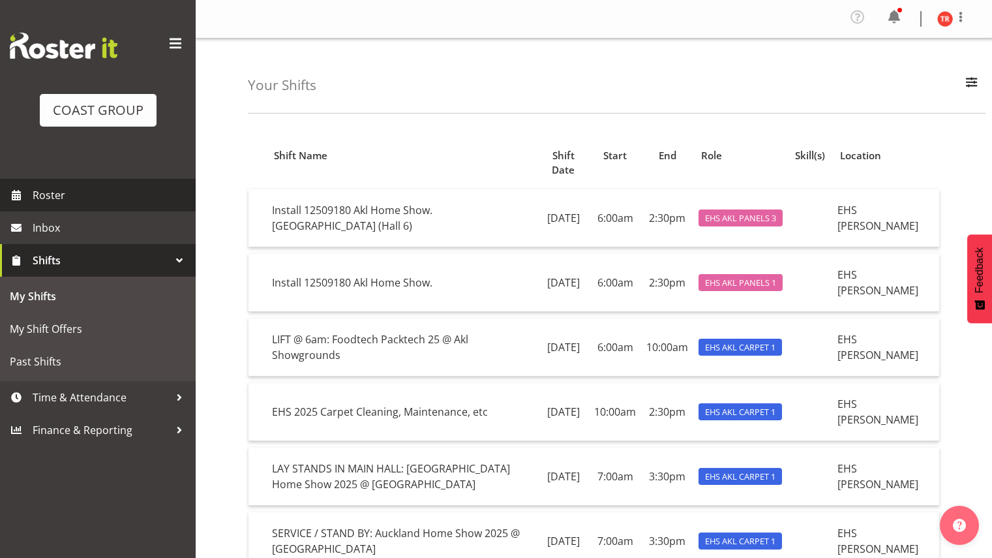
click at [39, 198] on span "Roster" at bounding box center [111, 195] width 157 height 20
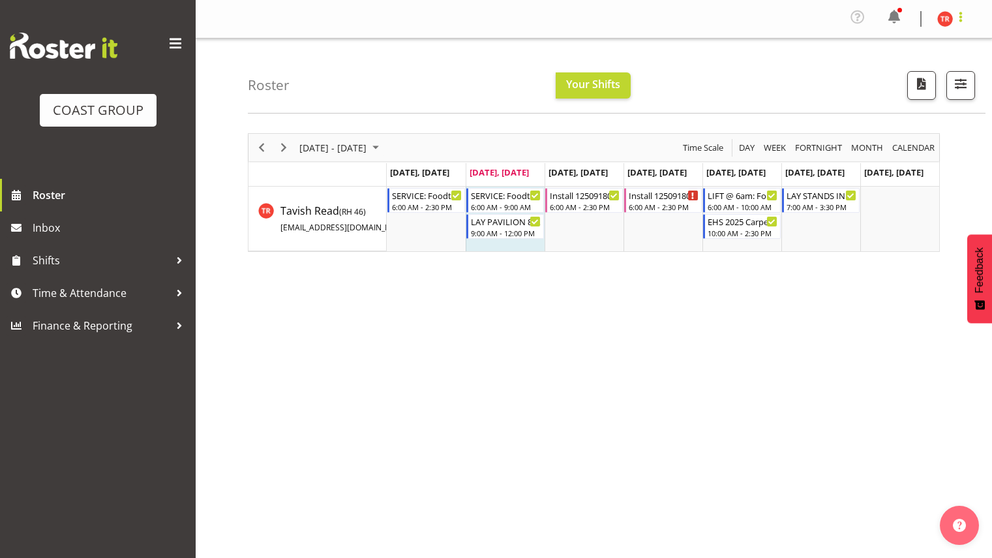
click at [964, 23] on span at bounding box center [961, 17] width 16 height 16
click at [914, 70] on link "Log Out" at bounding box center [905, 71] width 125 height 23
